Goal: Register for event/course

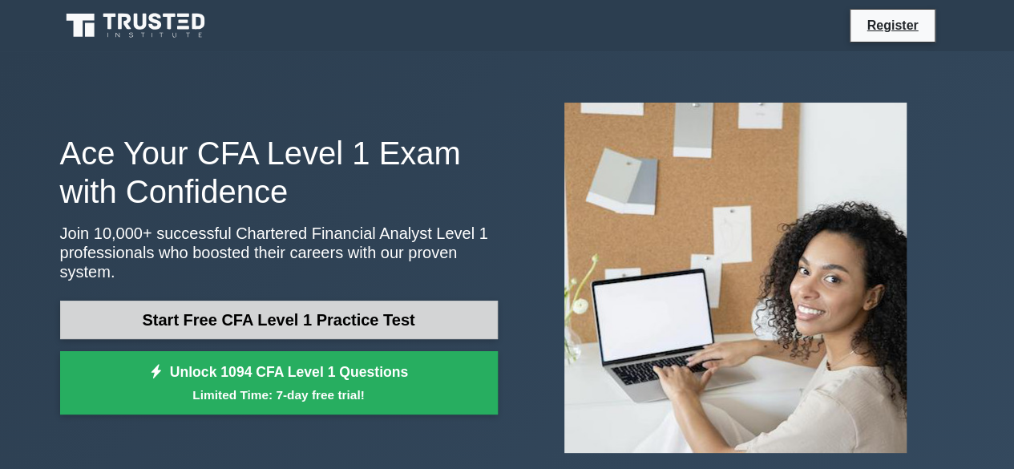
click at [314, 316] on link "Start Free CFA Level 1 Practice Test" at bounding box center [279, 320] width 438 height 38
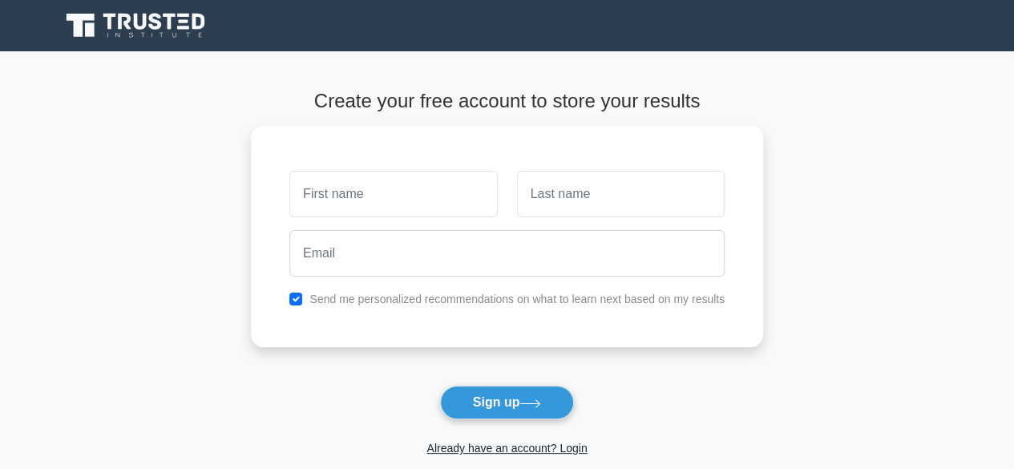
type input "[PERSON_NAME]"
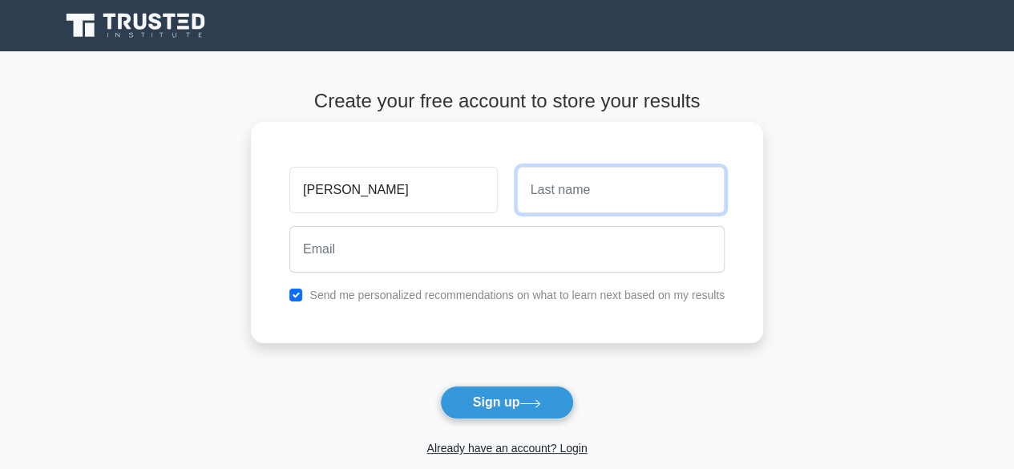
click at [580, 168] on input "text" at bounding box center [621, 190] width 208 height 47
type input "arya"
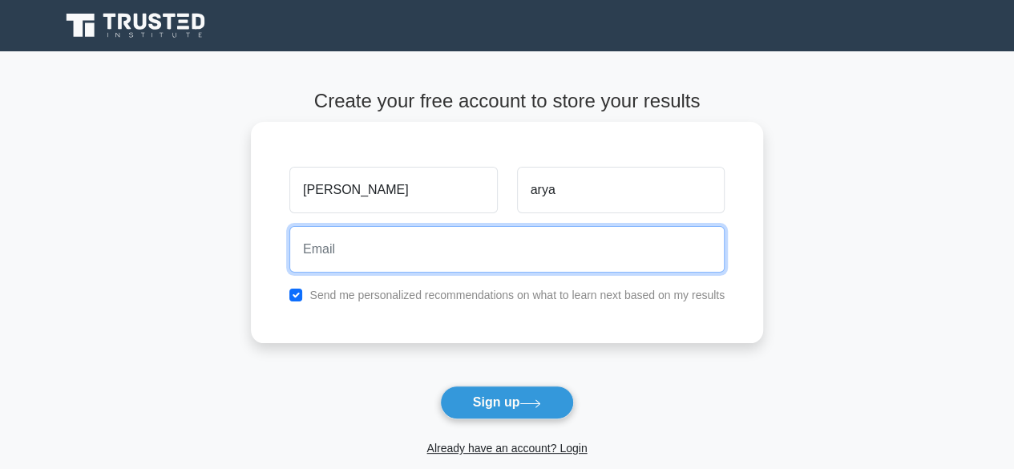
click at [475, 255] on input "email" at bounding box center [506, 249] width 435 height 47
type input "[EMAIL_ADDRESS][DOMAIN_NAME]"
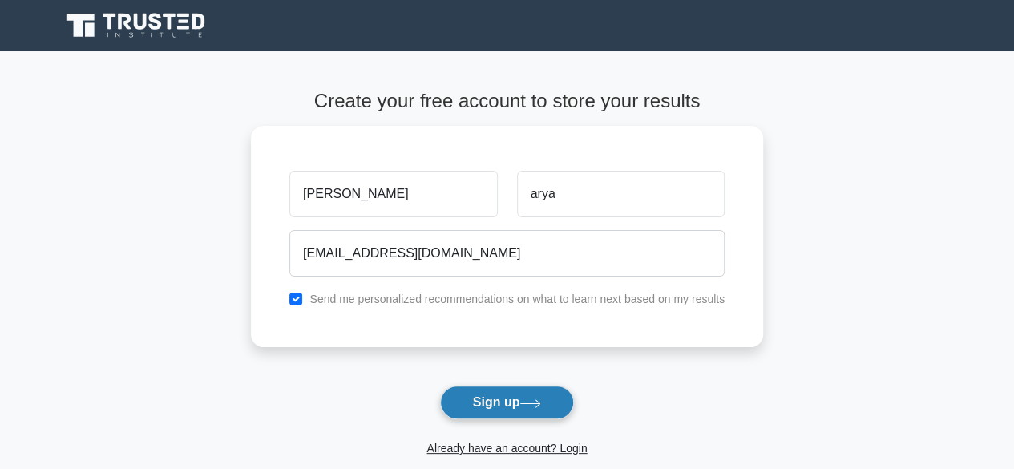
click at [501, 397] on button "Sign up" at bounding box center [507, 403] width 135 height 34
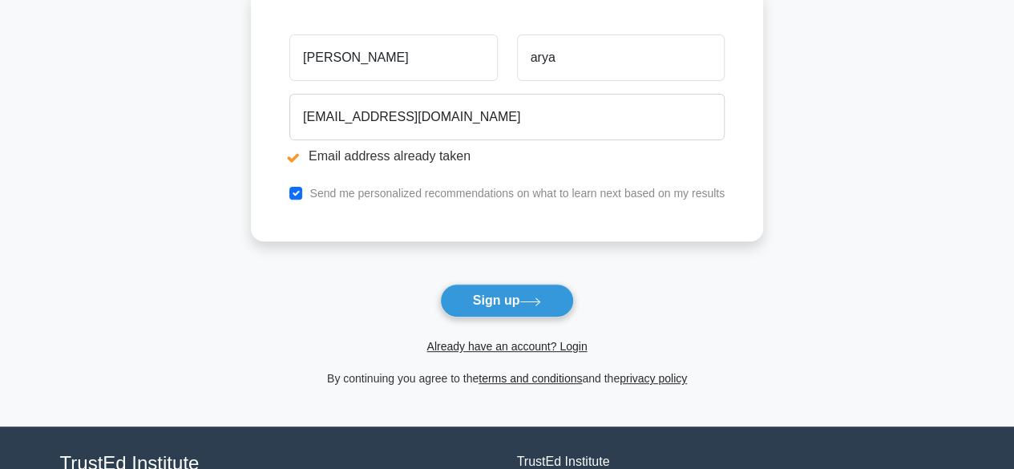
scroll to position [215, 0]
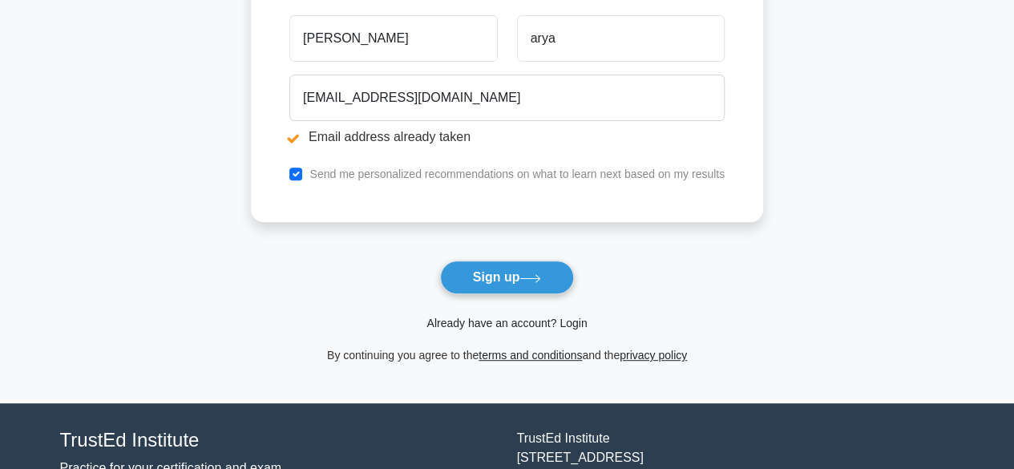
click at [540, 326] on link "Already have an account? Login" at bounding box center [507, 323] width 160 height 13
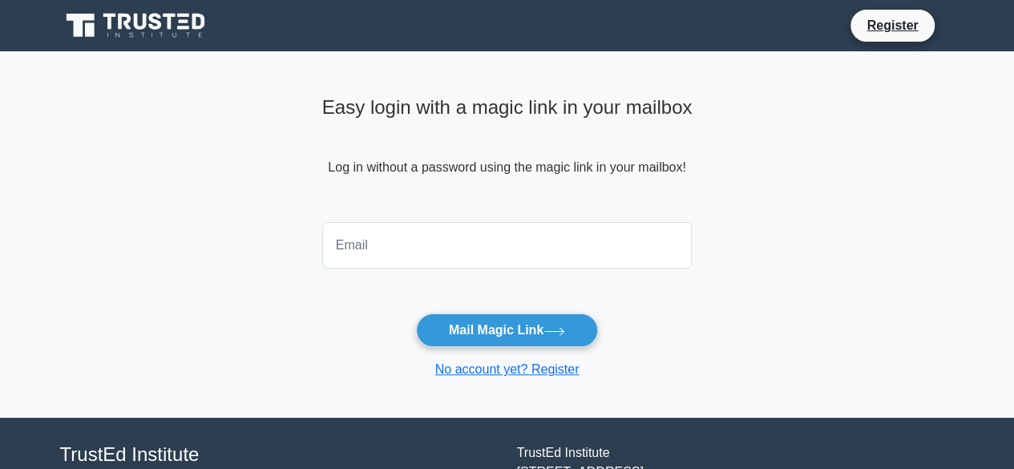
click at [385, 222] on input "email" at bounding box center [507, 245] width 370 height 47
type input "aryavaishali55@gmail.com"
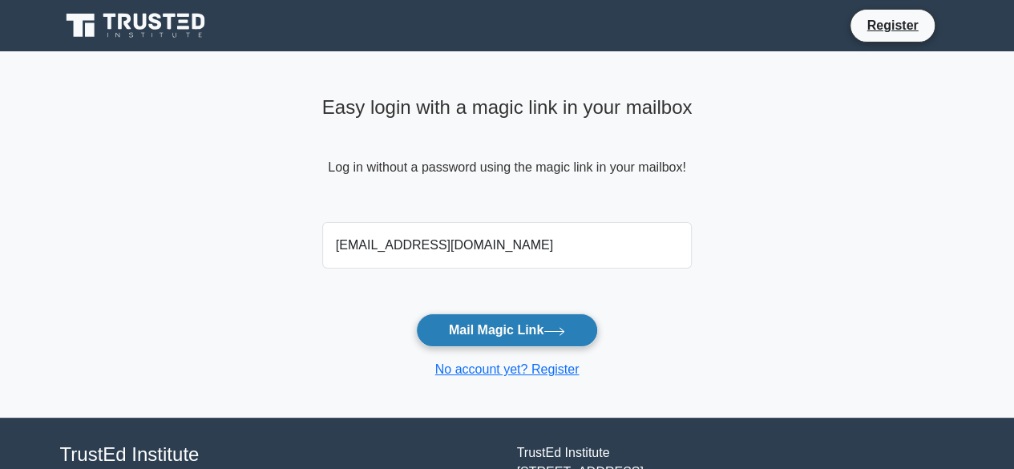
click at [486, 334] on button "Mail Magic Link" at bounding box center [507, 331] width 182 height 34
